Goal: Navigation & Orientation: Understand site structure

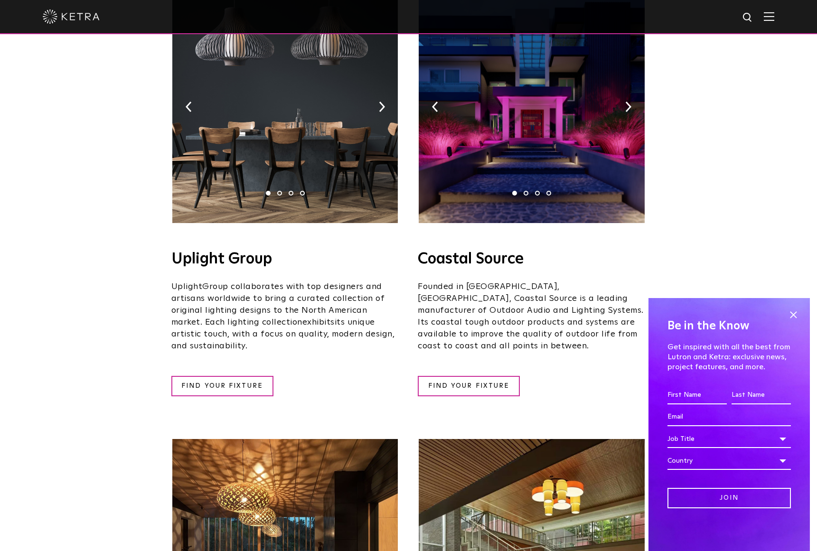
scroll to position [216, 0]
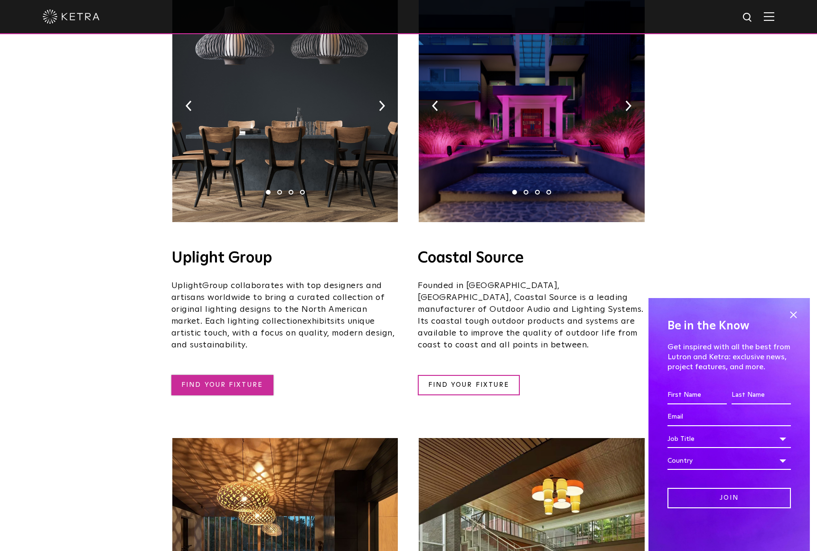
click at [234, 375] on link "FIND YOUR FIXTURE" at bounding box center [222, 385] width 102 height 20
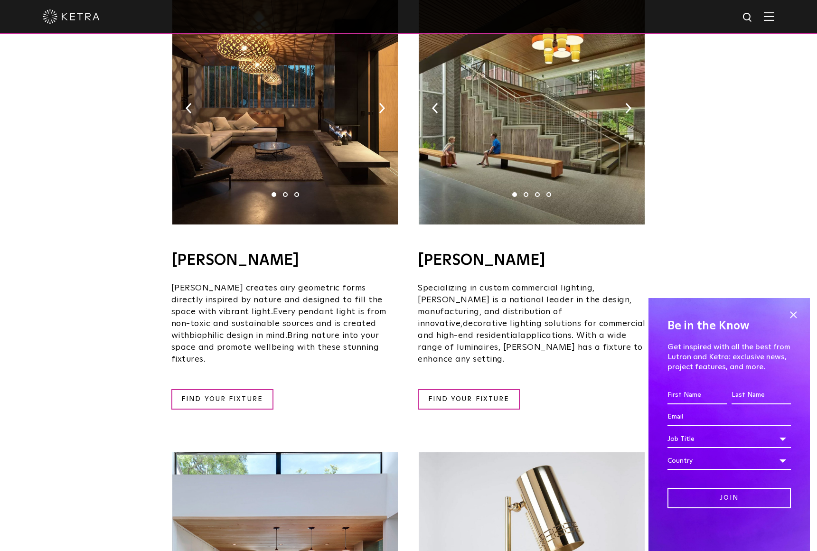
scroll to position [672, 0]
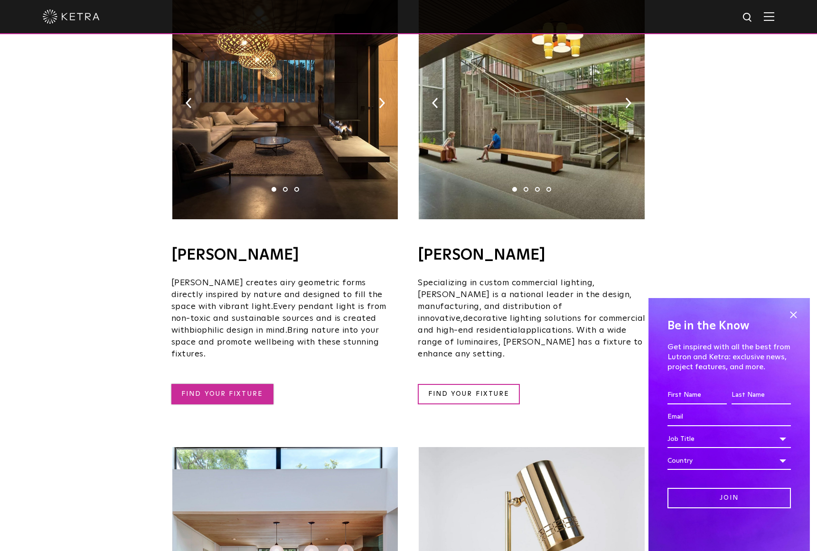
click at [244, 384] on link "FIND YOUR FIXTURE" at bounding box center [222, 394] width 102 height 20
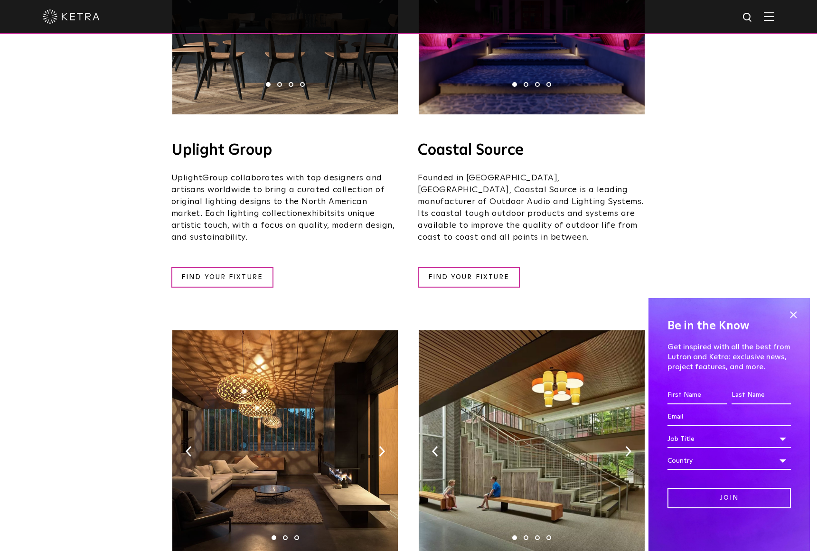
scroll to position [325, 0]
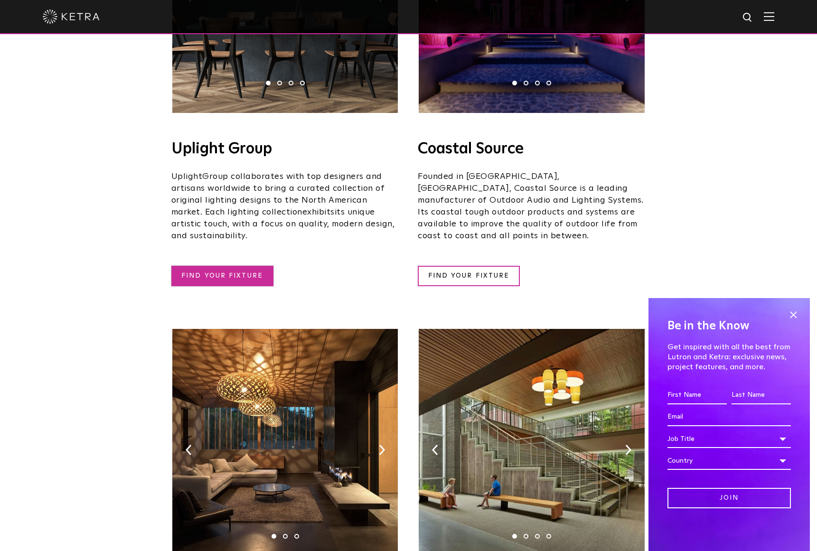
click at [243, 266] on link "FIND YOUR FIXTURE" at bounding box center [222, 276] width 102 height 20
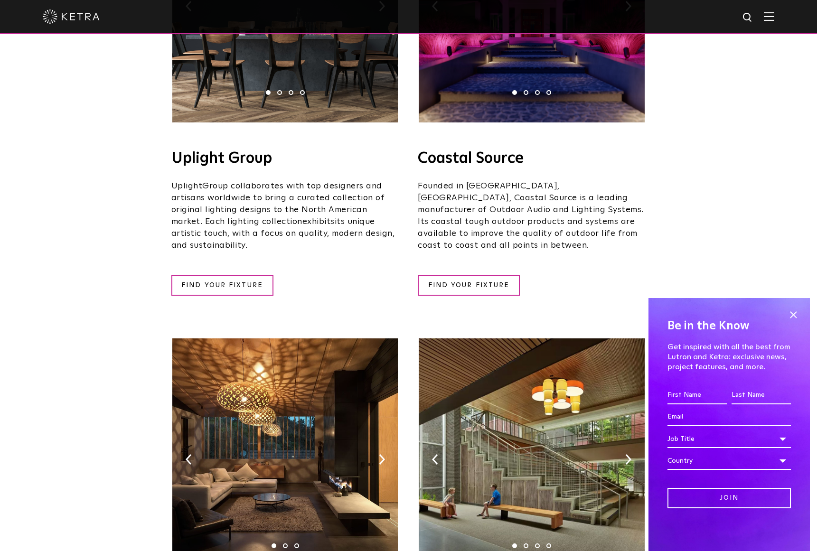
scroll to position [315, 0]
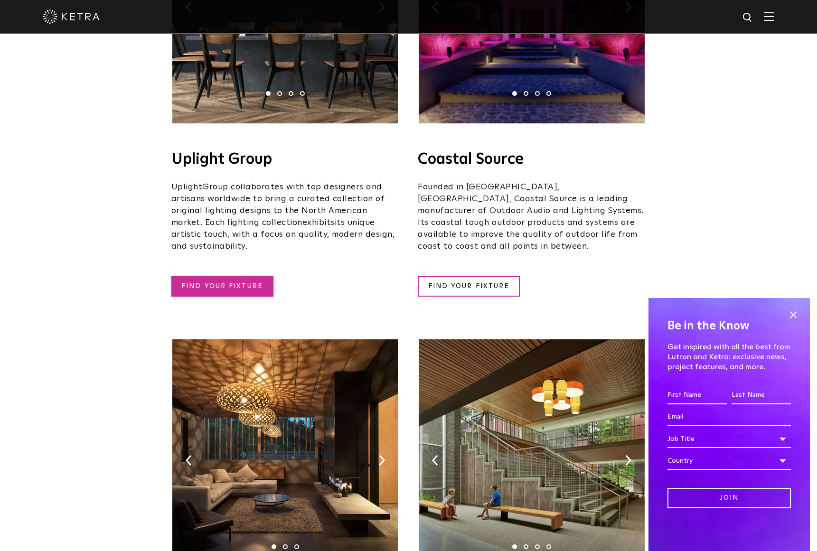
click at [245, 276] on link "FIND YOUR FIXTURE" at bounding box center [222, 286] width 102 height 20
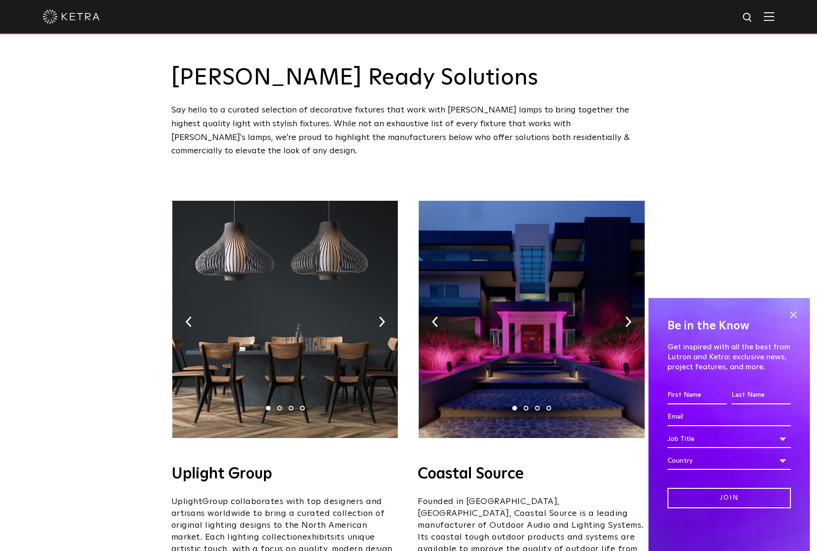
scroll to position [0, 0]
click at [571, 70] on h3 "[PERSON_NAME] Ready Solutions" at bounding box center [408, 77] width 475 height 23
click at [631, 43] on div "Ketra Ready Solutions Say hello to a curated selection of decorative fixtures t…" at bounding box center [408, 79] width 475 height 158
drag, startPoint x: 710, startPoint y: 82, endPoint x: 724, endPoint y: 52, distance: 33.1
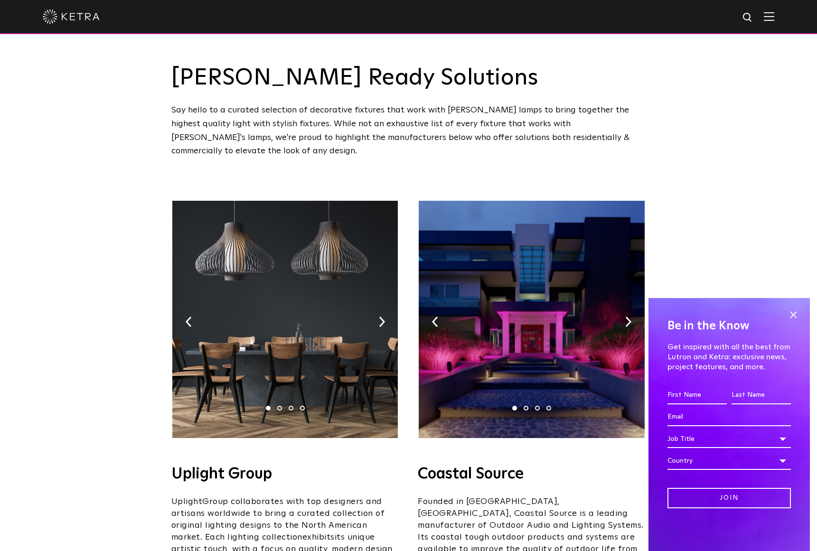
click at [775, 19] on div at bounding box center [408, 17] width 817 height 34
click at [771, 19] on img at bounding box center [769, 16] width 10 height 9
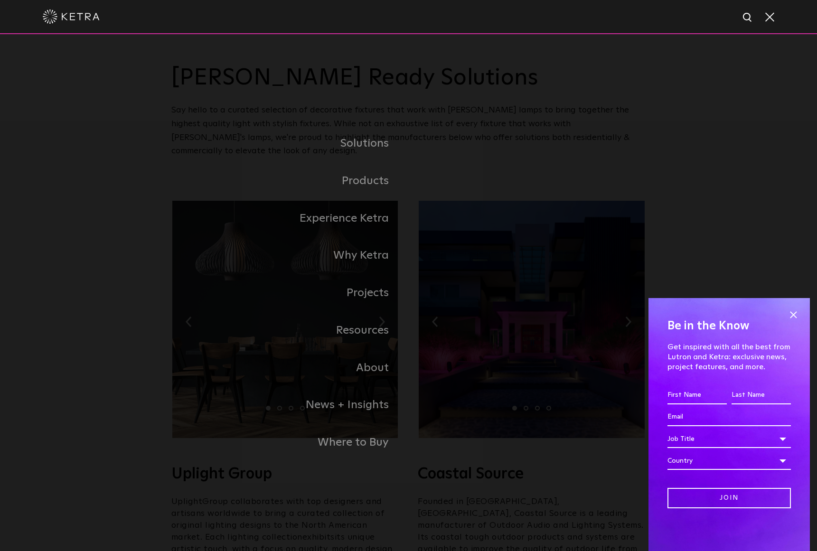
click at [378, 221] on link "Experience Ketra" at bounding box center [289, 218] width 237 height 37
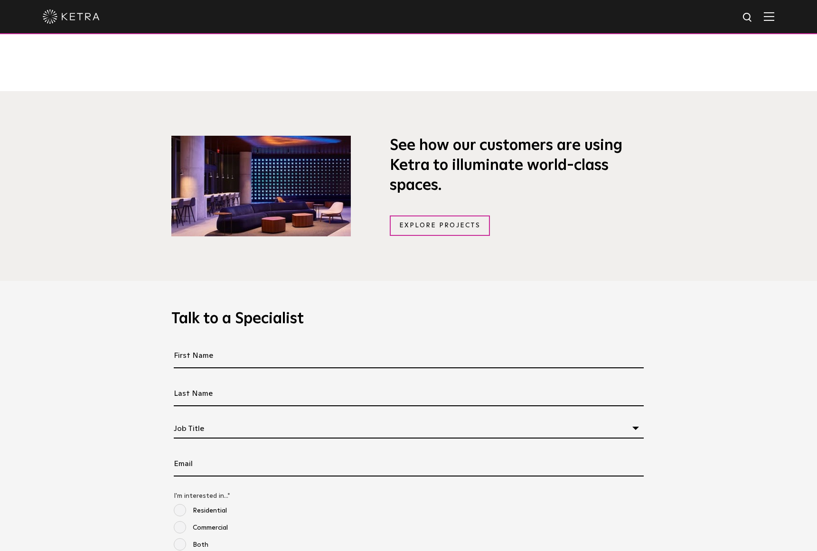
scroll to position [813, 0]
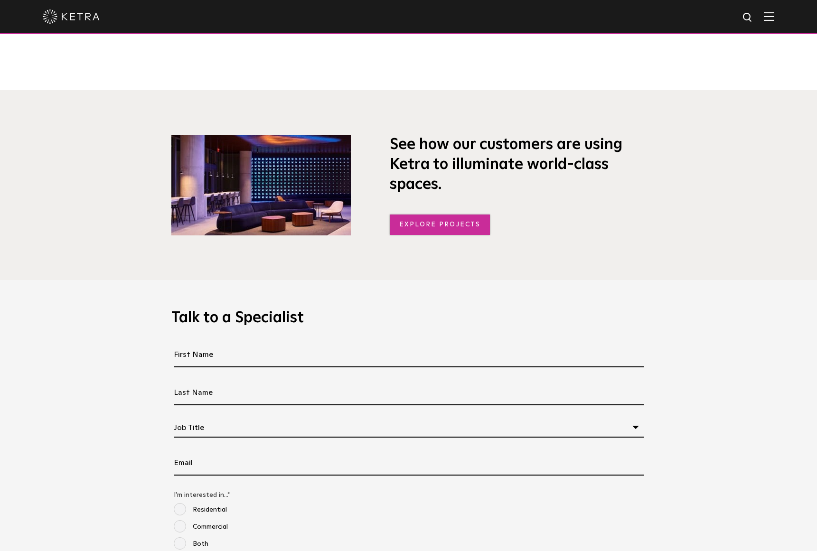
click at [446, 226] on link "Explore Projects" at bounding box center [440, 225] width 101 height 20
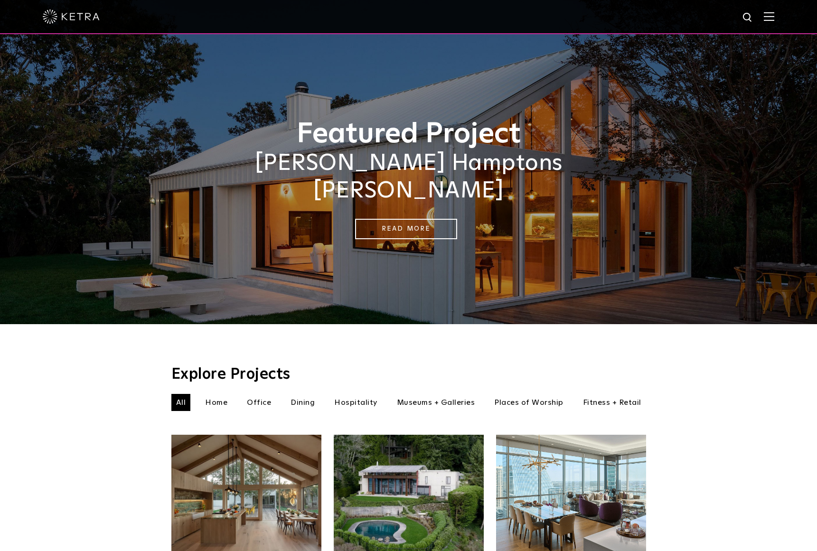
click at [778, 13] on div at bounding box center [408, 17] width 817 height 34
click at [768, 16] on img at bounding box center [769, 16] width 10 height 9
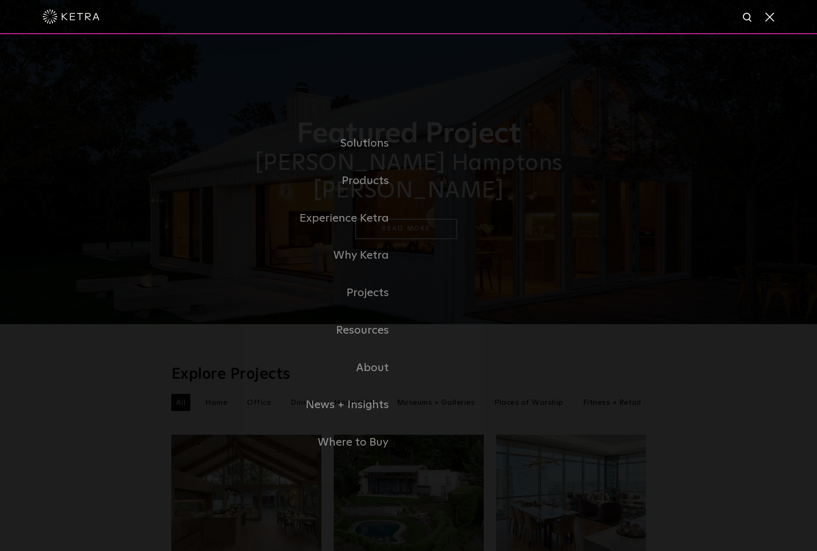
click at [369, 257] on link "Why Ketra" at bounding box center [289, 255] width 237 height 37
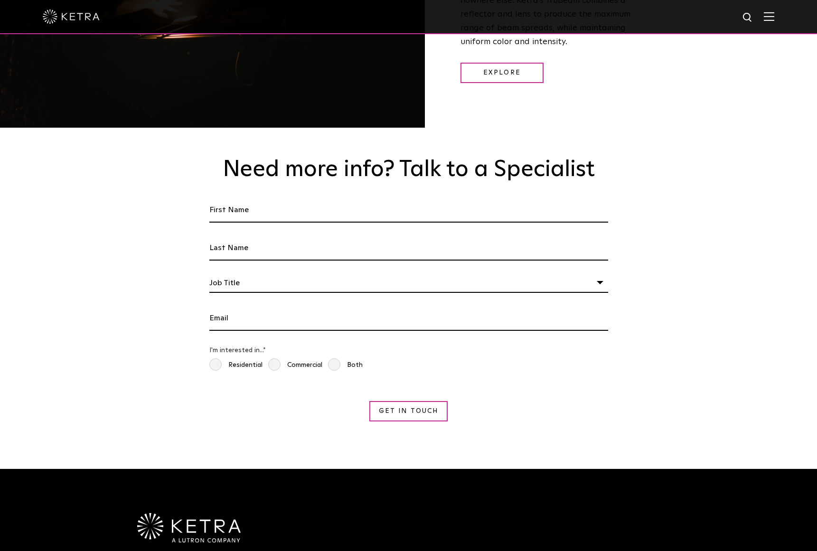
scroll to position [1580, 0]
